Goal: Information Seeking & Learning: Learn about a topic

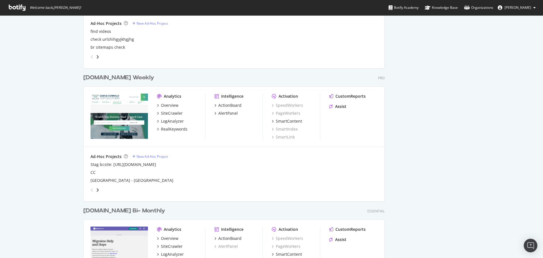
scroll to position [509, 0]
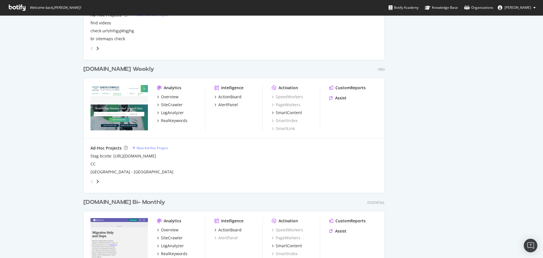
click at [109, 70] on div "[DOMAIN_NAME] Weekly" at bounding box center [118, 69] width 71 height 8
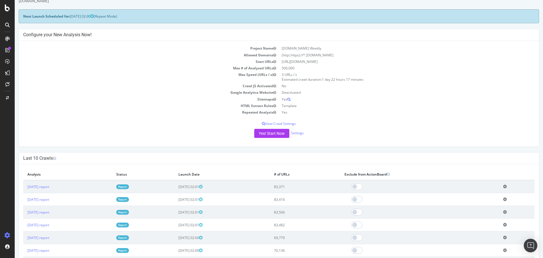
scroll to position [28, 0]
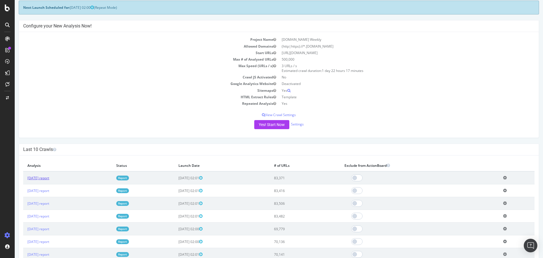
click at [49, 179] on link "[DATE] report" at bounding box center [38, 177] width 22 height 5
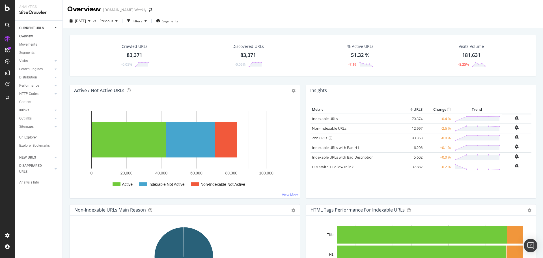
click at [305, 82] on div "Crawled URLs 83,371 -0.05% Discovered URLs 83,371 -0.05% % Active URLs 51.32 % …" at bounding box center [303, 60] width 473 height 50
click at [273, 80] on div "Crawled URLs 83,371 -0.05% Discovered URLs 83,371 -0.05% % Active URLs 51.32 % …" at bounding box center [303, 60] width 473 height 50
click at [325, 118] on link "Indexable URLs" at bounding box center [325, 118] width 26 height 5
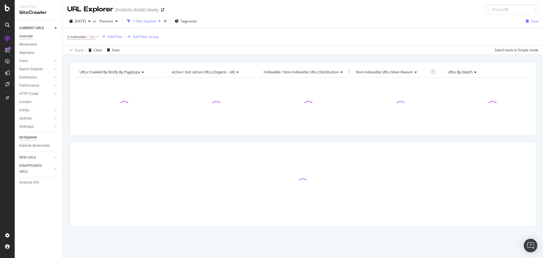
click at [31, 36] on div "Overview" at bounding box center [26, 36] width 14 height 6
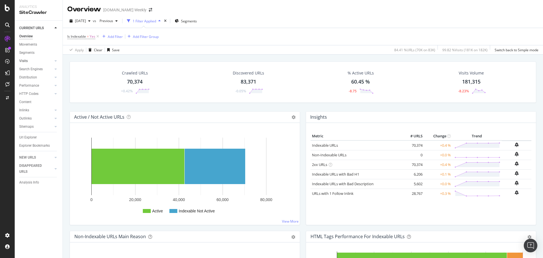
drag, startPoint x: 34, startPoint y: 46, endPoint x: 50, endPoint y: 60, distance: 21.2
click at [34, 46] on div "Movements" at bounding box center [28, 45] width 18 height 6
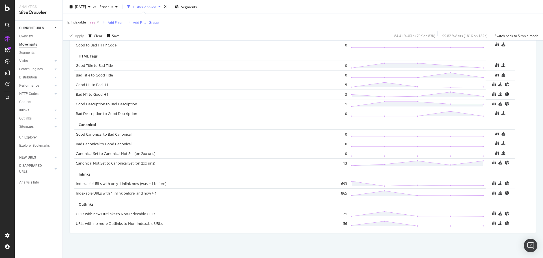
scroll to position [371, 0]
click at [27, 65] on div "ActionBoard" at bounding box center [32, 65] width 22 height 6
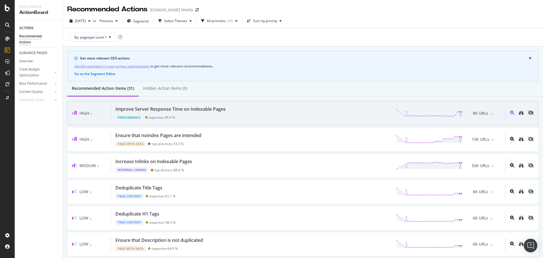
click at [475, 115] on span "8K URLs" at bounding box center [480, 113] width 15 height 6
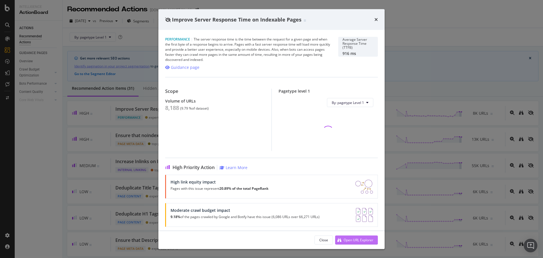
click at [353, 241] on div "Open URL Explorer" at bounding box center [359, 239] width 30 height 5
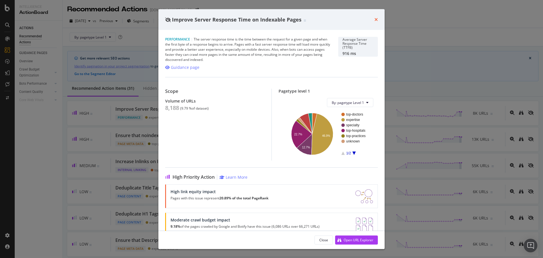
click at [377, 20] on icon "times" at bounding box center [376, 19] width 3 height 5
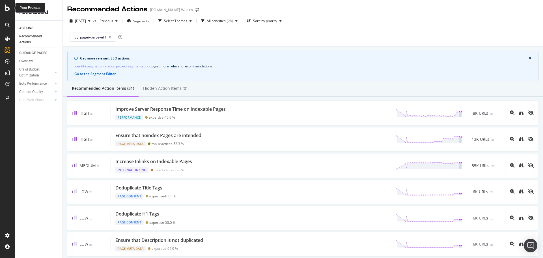
click at [6, 7] on icon at bounding box center [7, 8] width 5 height 7
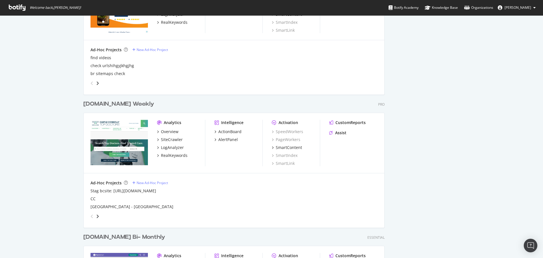
scroll to position [481, 0]
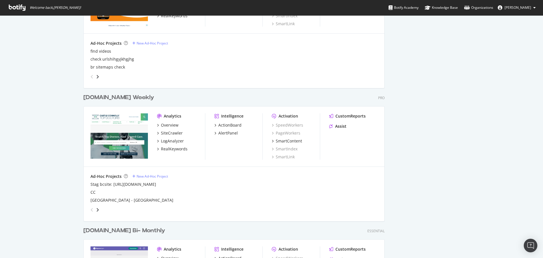
click at [125, 96] on div "[DOMAIN_NAME] Weekly" at bounding box center [118, 97] width 71 height 8
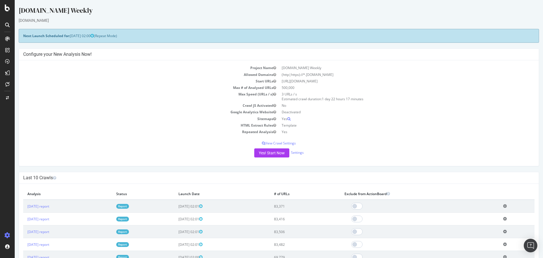
click at [40, 209] on td "[DATE] report" at bounding box center [67, 206] width 89 height 13
click at [41, 207] on link "[DATE] report" at bounding box center [38, 206] width 22 height 5
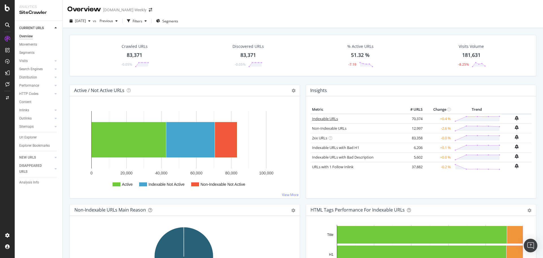
click at [329, 119] on link "Indexable URLs" at bounding box center [325, 118] width 26 height 5
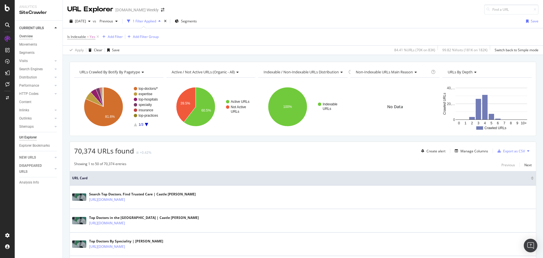
click at [25, 37] on div "Overview" at bounding box center [26, 36] width 14 height 6
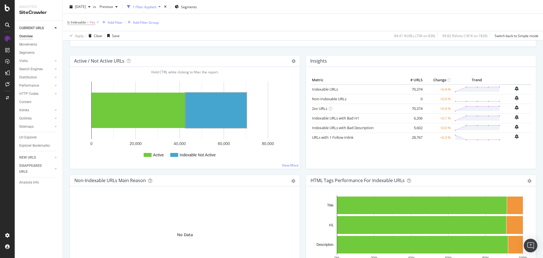
scroll to position [28, 0]
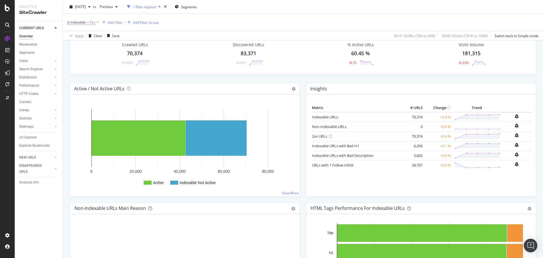
click at [9, 14] on div at bounding box center [7, 129] width 15 height 258
click at [5, 11] on icon at bounding box center [7, 8] width 5 height 7
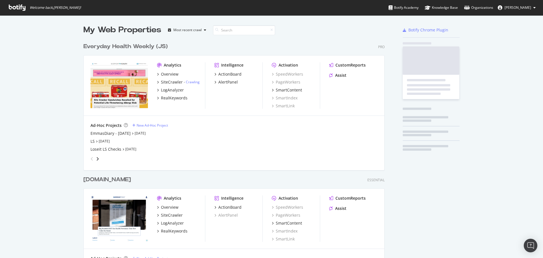
scroll to position [254, 535]
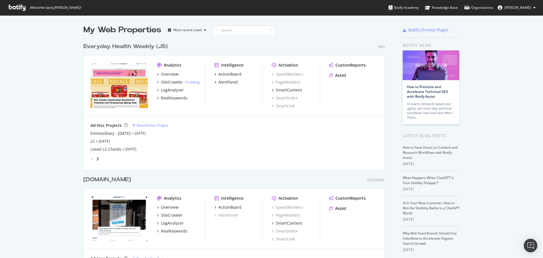
click at [110, 44] on div "Everyday Health Weekly (JS)" at bounding box center [125, 46] width 84 height 8
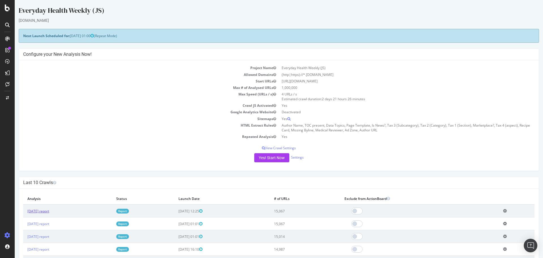
click at [49, 212] on link "[DATE] report" at bounding box center [38, 211] width 22 height 5
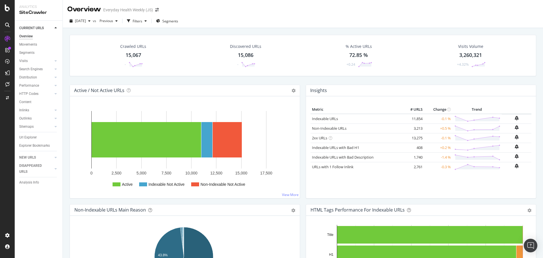
drag, startPoint x: 37, startPoint y: 46, endPoint x: 326, endPoint y: 138, distance: 304.2
click at [37, 46] on div "Movements" at bounding box center [28, 45] width 18 height 6
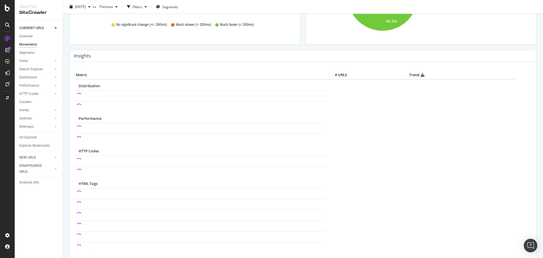
scroll to position [226, 0]
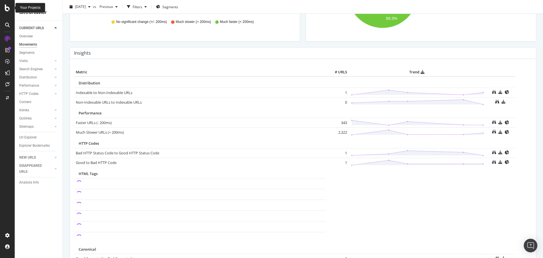
click at [7, 8] on icon at bounding box center [7, 8] width 5 height 7
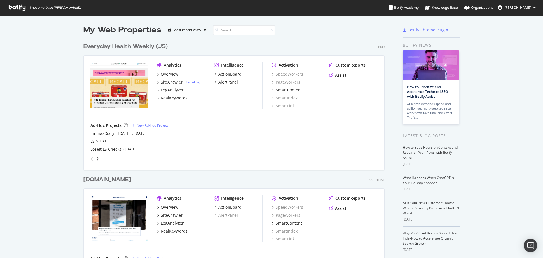
scroll to position [254, 535]
click at [144, 47] on div "Everyday Health Weekly (JS)" at bounding box center [125, 46] width 84 height 8
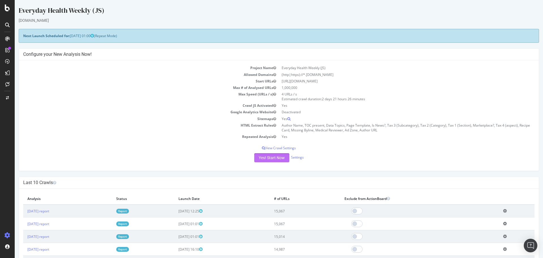
click at [274, 158] on button "Yes! Start Now" at bounding box center [271, 157] width 35 height 9
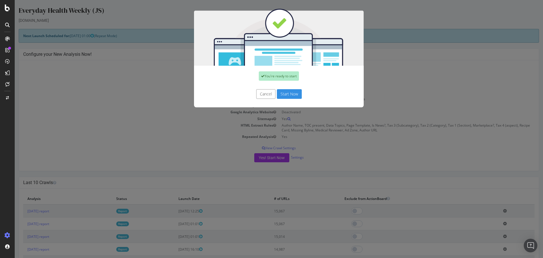
click at [293, 97] on button "Start Now" at bounding box center [289, 94] width 25 height 10
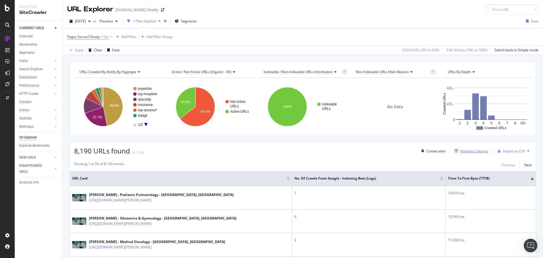
click at [474, 151] on div "Manage Columns" at bounding box center [475, 151] width 28 height 5
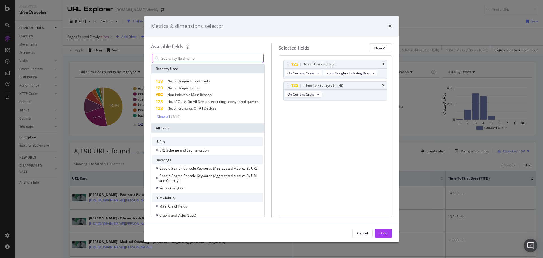
click at [193, 60] on input "modal" at bounding box center [212, 58] width 102 height 8
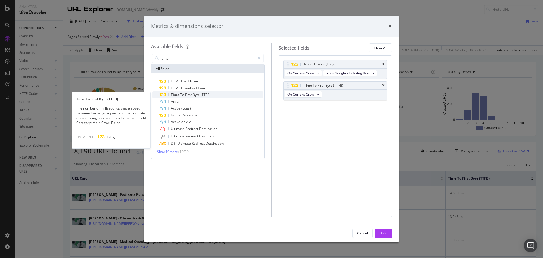
type input "time"
click at [198, 94] on span "Byte" at bounding box center [197, 94] width 8 height 5
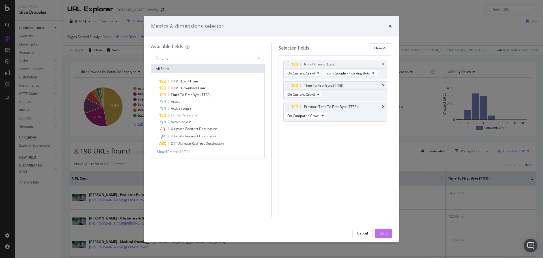
click at [383, 234] on div "Build" at bounding box center [384, 233] width 8 height 5
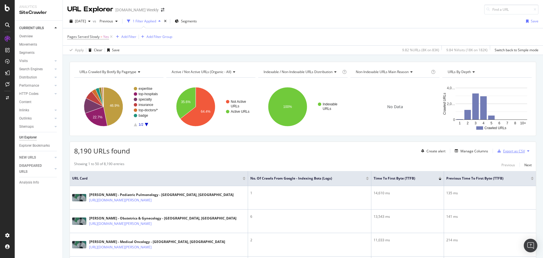
click at [510, 150] on div "Export as CSV" at bounding box center [514, 151] width 22 height 5
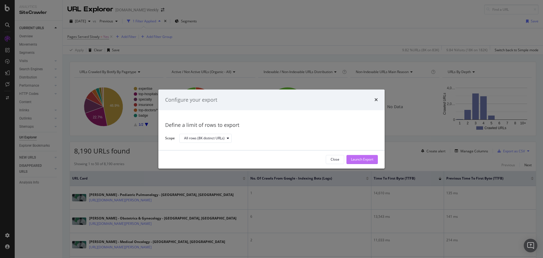
click at [363, 161] on div "Launch Export" at bounding box center [362, 159] width 22 height 8
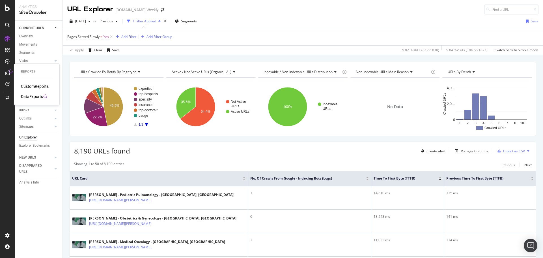
click at [26, 95] on div "DataExports" at bounding box center [32, 97] width 22 height 6
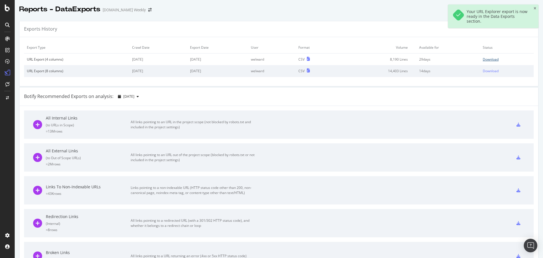
click at [486, 59] on div "Download" at bounding box center [491, 59] width 16 height 5
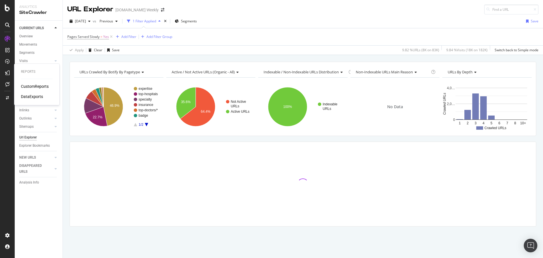
click at [27, 86] on div "CustomReports" at bounding box center [35, 86] width 28 height 6
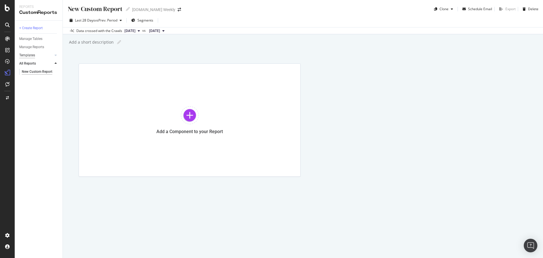
click at [31, 55] on div "Templates" at bounding box center [27, 55] width 16 height 6
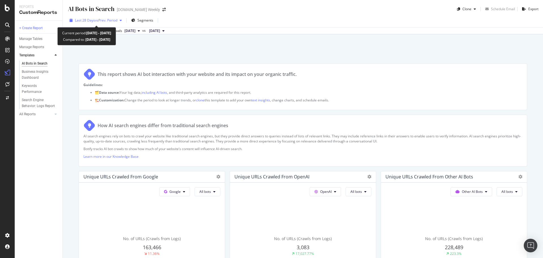
click at [122, 20] on icon "button" at bounding box center [121, 20] width 2 height 3
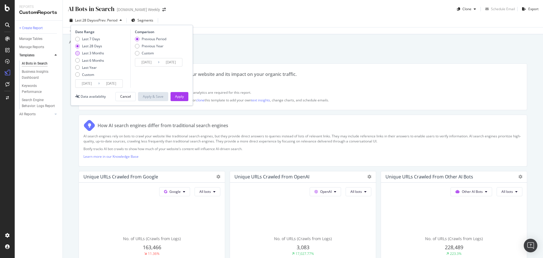
click at [101, 53] on div "Last 3 Months" at bounding box center [93, 53] width 22 height 5
type input "2025/06/17"
type input "2025/03/17"
type input "2025/06/16"
click at [181, 95] on div "Apply" at bounding box center [179, 96] width 9 height 5
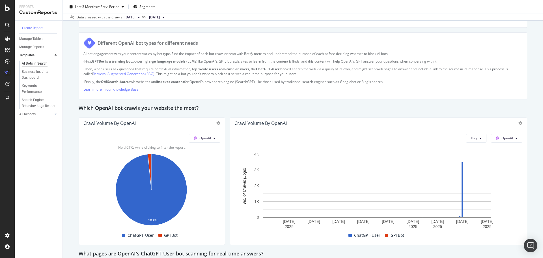
scroll to position [481, 0]
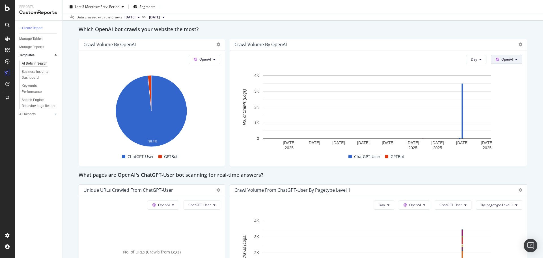
click at [503, 61] on span "OpenAI" at bounding box center [508, 59] width 12 height 5
click at [509, 101] on span "Other AI Bots" at bounding box center [511, 102] width 21 height 5
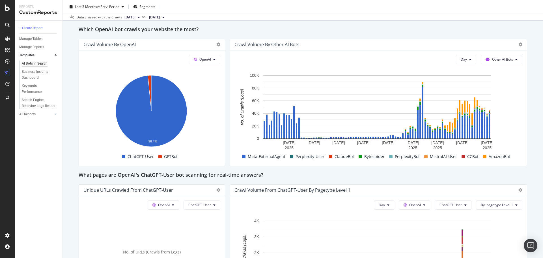
click at [502, 174] on div "What pages are OpenAI's ChatGPT-User bot scanning for real-time answers?" at bounding box center [303, 175] width 449 height 9
click at [492, 58] on span "Other AI Bots" at bounding box center [502, 59] width 21 height 5
click at [500, 93] on span "OpenAI" at bounding box center [502, 91] width 22 height 5
